Goal: Task Accomplishment & Management: Manage account settings

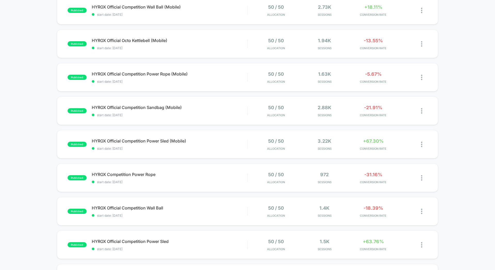
scroll to position [179, 0]
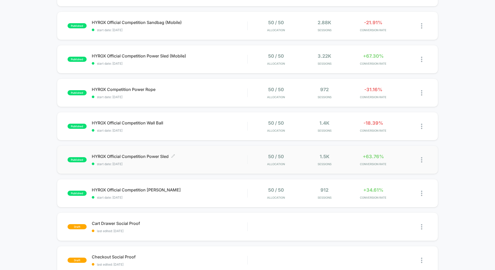
click at [205, 156] on span "HYROX Official Competition Power Sled Click to edit experience details" at bounding box center [170, 156] width 156 height 5
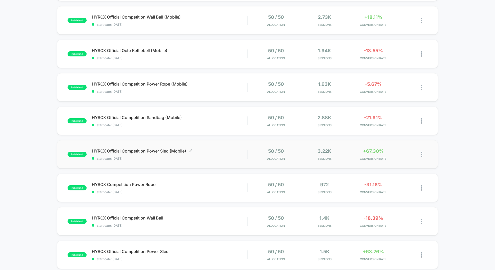
scroll to position [86, 0]
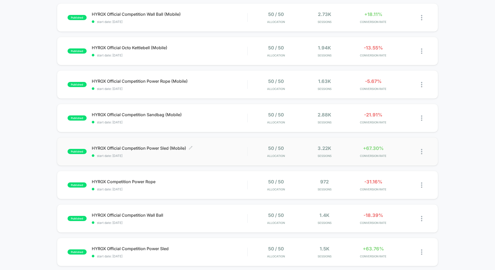
click at [219, 155] on span "start date: [DATE]" at bounding box center [170, 156] width 156 height 4
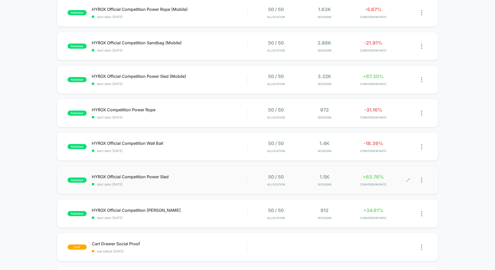
scroll to position [160, 0]
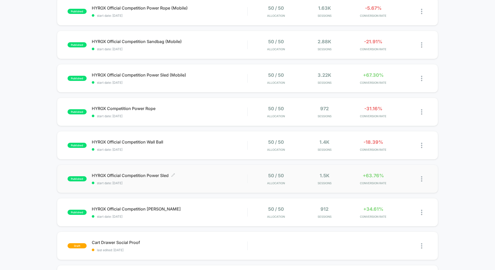
click at [236, 174] on span "HYROX Official Competition Power Sled Click to edit experience details" at bounding box center [170, 175] width 156 height 5
